Goal: Transaction & Acquisition: Purchase product/service

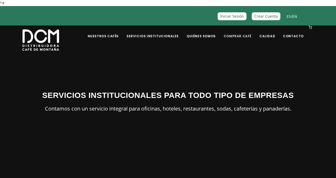
click at [239, 37] on link "Comprar Café" at bounding box center [237, 32] width 34 height 12
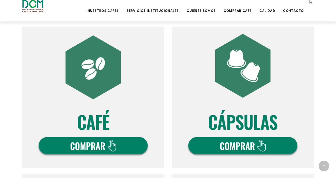
scroll to position [176, 0]
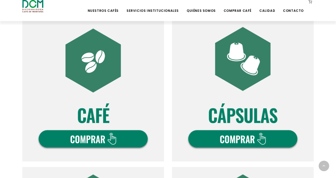
click at [111, 45] on img at bounding box center [93, 91] width 142 height 142
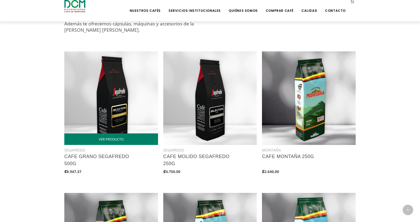
scroll to position [226, 0]
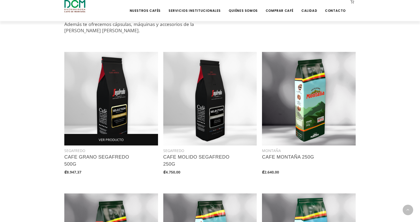
click at [108, 140] on link "VER PRODUCTO" at bounding box center [111, 140] width 94 height 12
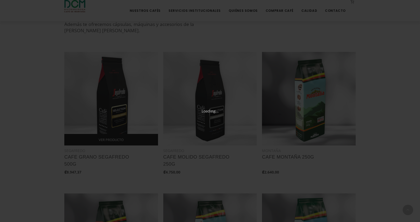
scroll to position [50, 0]
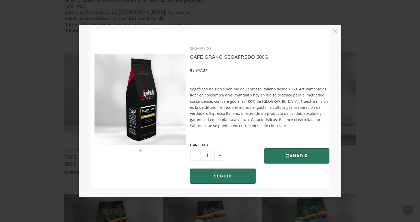
drag, startPoint x: 270, startPoint y: 126, endPoint x: 193, endPoint y: 93, distance: 83.8
click at [193, 93] on div "SEGAFREDO CAFE GRANO SEGAFREDO 500G ₡8.947,37 CANTIDAD - 1 + AÑADIR" at bounding box center [259, 115] width 139 height 145
click at [193, 90] on div "SEGAFREDO CAFE GRANO SEGAFREDO 500G ₡8.947,37 CANTIDAD - 1 + AÑADIR" at bounding box center [259, 115] width 139 height 145
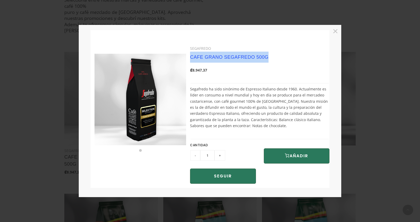
drag, startPoint x: 273, startPoint y: 57, endPoint x: 191, endPoint y: 57, distance: 81.6
click at [191, 57] on h3 "CAFE GRANO SEGAFREDO 500G" at bounding box center [246, 57] width 112 height 11
copy link "CAFE GRANO SEGAFREDO 500G"
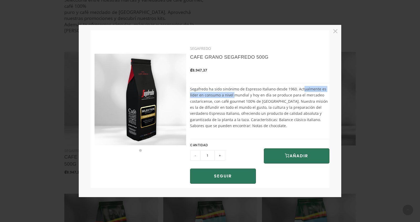
drag, startPoint x: 294, startPoint y: 89, endPoint x: 232, endPoint y: 84, distance: 62.1
click at [227, 92] on div "SEGAFREDO CAFE GRANO SEGAFREDO 500G ₡8.947,37 CANTIDAD - 1 + AÑADIR" at bounding box center [259, 115] width 139 height 145
click at [140, 151] on li "Page dot 1" at bounding box center [140, 150] width 3 height 3
click at [145, 152] on div at bounding box center [140, 115] width 99 height 145
click at [184, 101] on img at bounding box center [140, 100] width 92 height 92
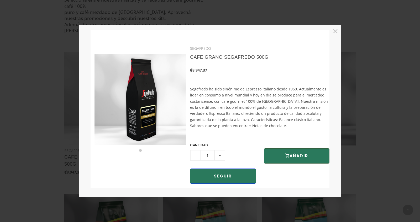
click at [238, 178] on button "SEGUIR COMPRANDO" at bounding box center [223, 176] width 66 height 15
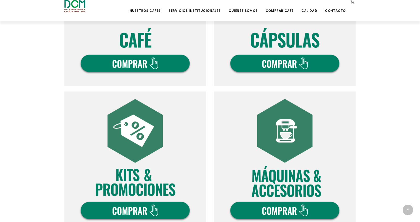
scroll to position [250, 0]
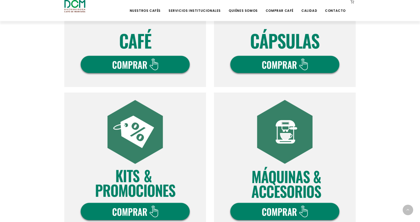
click at [158, 46] on img at bounding box center [135, 16] width 142 height 142
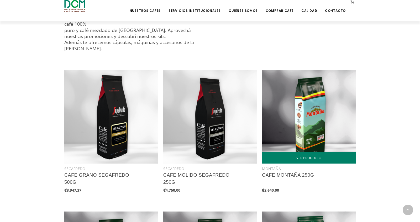
scroll to position [209, 0]
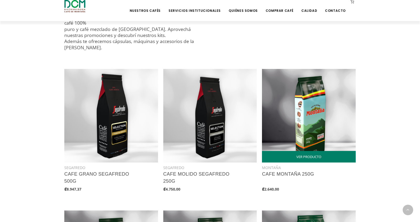
click at [318, 117] on img at bounding box center [309, 116] width 94 height 94
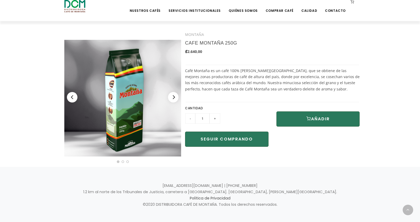
scroll to position [126, 0]
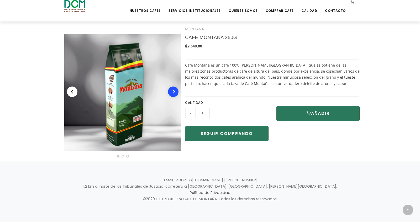
click at [175, 95] on button "Next" at bounding box center [173, 92] width 10 height 10
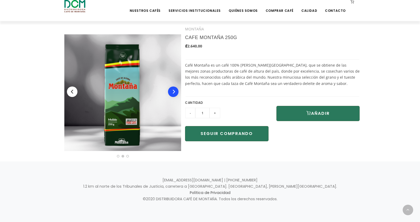
click at [175, 95] on button "Next" at bounding box center [173, 92] width 10 height 10
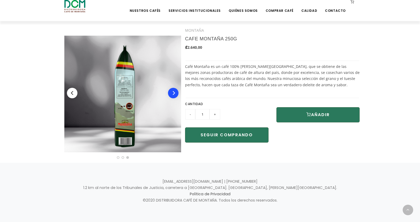
scroll to position [125, 0]
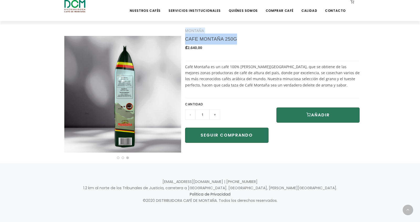
drag, startPoint x: 240, startPoint y: 39, endPoint x: 185, endPoint y: 38, distance: 55.4
click at [185, 38] on div "MONTAÑA CAFE MONTAÑA 250G ₡2.640,00 CANTIDAD - 1 +" at bounding box center [209, 88] width 299 height 127
click at [263, 71] on div "MONTAÑA CAFE MONTAÑA 250G ₡2.640,00 [GEOGRAPHIC_DATA] es un café 100% [PERSON_N…" at bounding box center [272, 86] width 174 height 122
drag, startPoint x: 237, startPoint y: 39, endPoint x: 185, endPoint y: 39, distance: 51.7
click at [185, 39] on h3 "CAFE MONTAÑA 250G" at bounding box center [255, 39] width 140 height 11
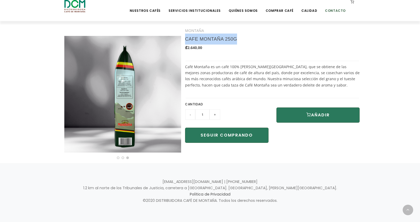
copy link "CAFE MONTAÑA 250G"
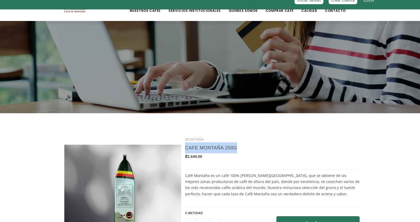
scroll to position [0, 0]
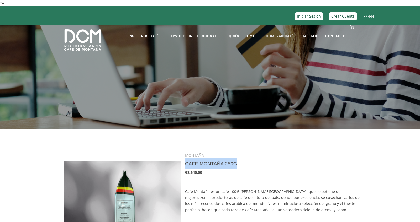
click at [285, 35] on link "Comprar Café" at bounding box center [279, 32] width 34 height 12
